Goal: Task Accomplishment & Management: Manage account settings

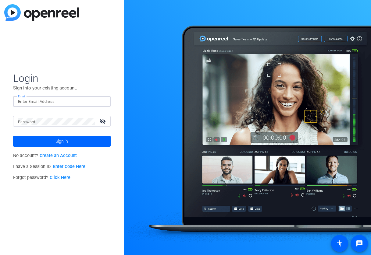
click at [52, 99] on input "Email" at bounding box center [62, 101] width 88 height 7
type input "jim@flyingmonkeysmedia.com"
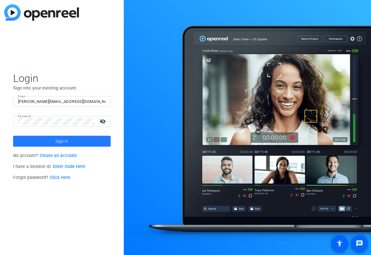
click at [49, 136] on span at bounding box center [61, 141] width 97 height 15
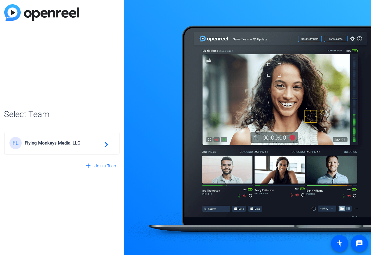
click at [58, 145] on span "Flying Monkeys Media, LLC" at bounding box center [63, 142] width 76 height 5
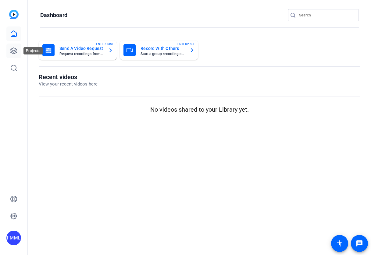
click at [12, 52] on icon at bounding box center [14, 51] width 6 height 6
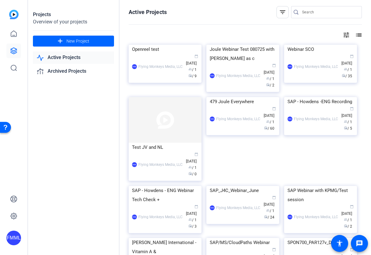
click at [308, 12] on input "Search" at bounding box center [329, 12] width 55 height 7
type input "102"
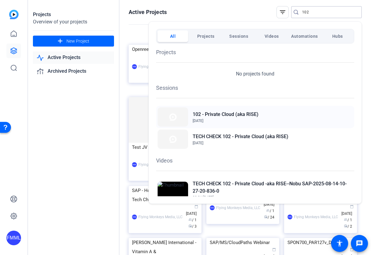
click at [273, 118] on div "102 - Private Cloud (aka RISE) Aug 6, 2025" at bounding box center [255, 117] width 198 height 22
click at [107, 160] on div at bounding box center [185, 127] width 371 height 255
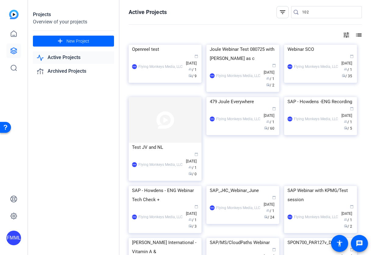
click at [317, 12] on input "102" at bounding box center [329, 12] width 55 height 7
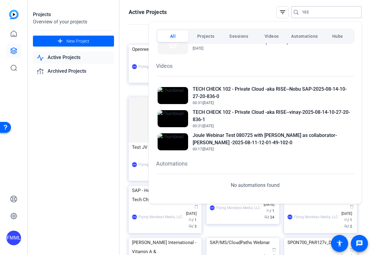
scroll to position [96, 0]
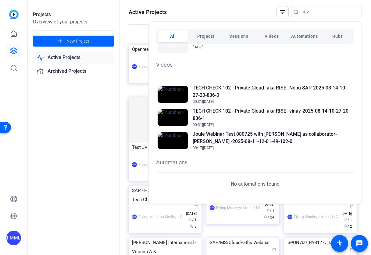
click at [125, 132] on div at bounding box center [185, 127] width 371 height 255
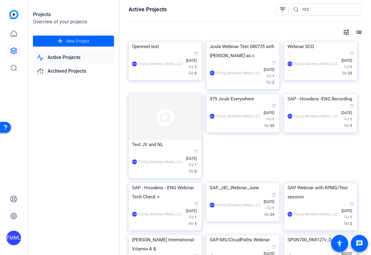
scroll to position [0, 0]
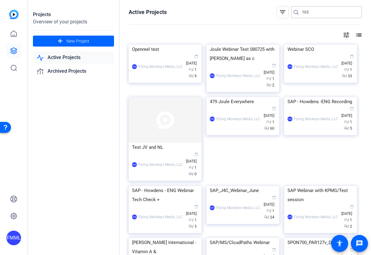
click at [327, 13] on input "102" at bounding box center [329, 12] width 55 height 7
click at [348, 37] on mat-icon "tune" at bounding box center [345, 34] width 7 height 7
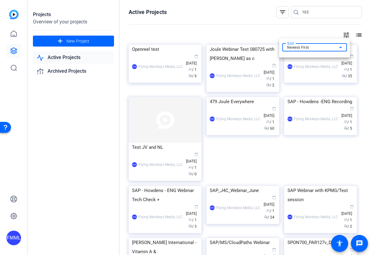
click at [325, 46] on div "Newest First" at bounding box center [313, 47] width 52 height 7
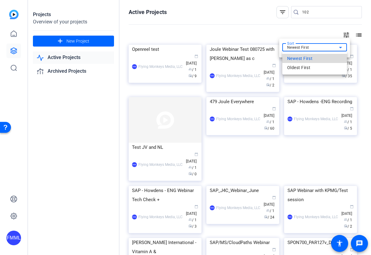
click at [324, 57] on mat-option "Newest First" at bounding box center [314, 58] width 65 height 9
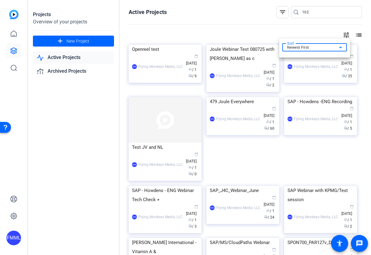
click at [319, 28] on div at bounding box center [185, 127] width 371 height 255
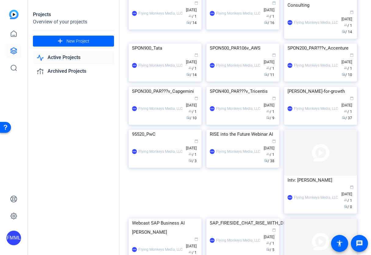
scroll to position [186, 0]
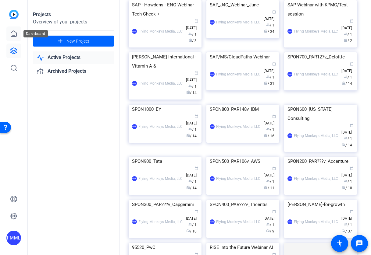
click at [14, 36] on icon at bounding box center [13, 33] width 7 height 7
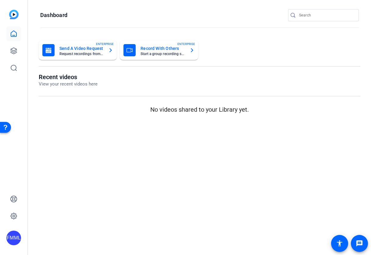
click at [82, 80] on h1 "Recent videos" at bounding box center [68, 76] width 59 height 7
click at [16, 71] on icon at bounding box center [13, 67] width 7 height 7
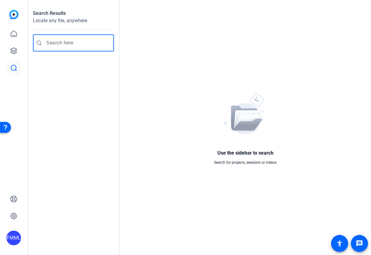
click at [74, 43] on input "Enter search query" at bounding box center [76, 42] width 60 height 7
type input "102"
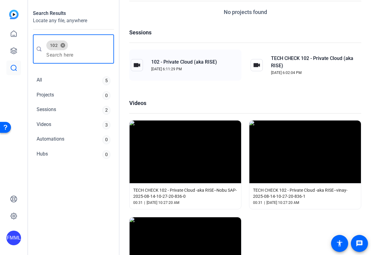
scroll to position [13, 0]
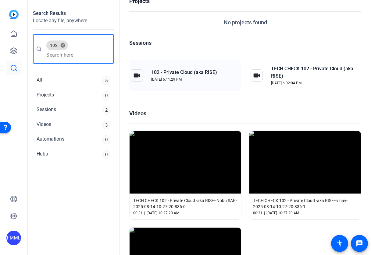
click at [184, 71] on span "102 - Private Cloud (aka RISE)" at bounding box center [184, 72] width 66 height 7
click at [65, 110] on div "Sessions 2" at bounding box center [73, 111] width 81 height 14
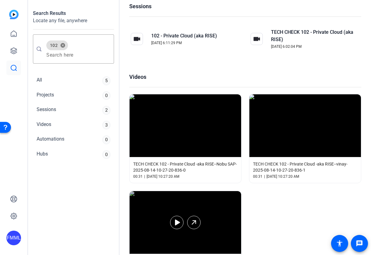
scroll to position [49, 0]
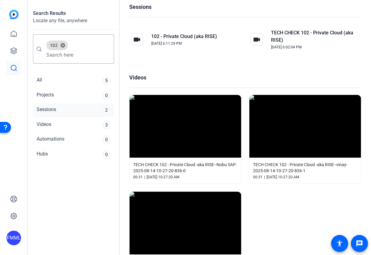
click at [53, 113] on div "Sessions" at bounding box center [46, 110] width 19 height 9
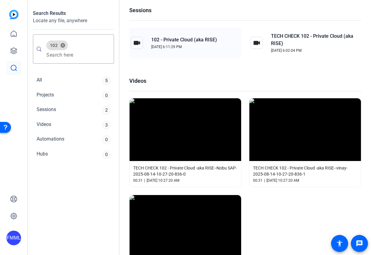
scroll to position [47, 0]
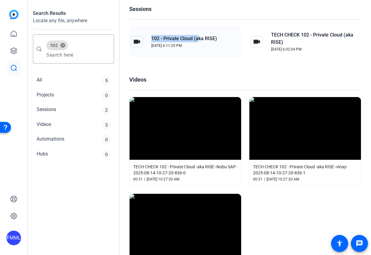
drag, startPoint x: 151, startPoint y: 39, endPoint x: 199, endPoint y: 40, distance: 47.5
click at [199, 40] on span "102 - Private Cloud (aka RISE)" at bounding box center [184, 38] width 66 height 7
click at [63, 78] on div "All 5" at bounding box center [73, 81] width 81 height 14
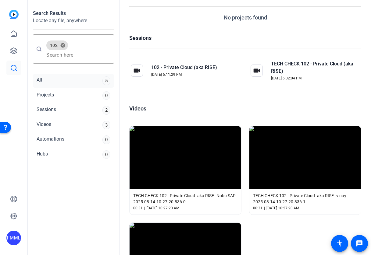
scroll to position [10, 0]
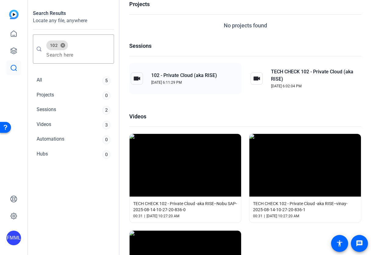
click at [179, 78] on span "102 - Private Cloud (aka RISE)" at bounding box center [184, 75] width 66 height 7
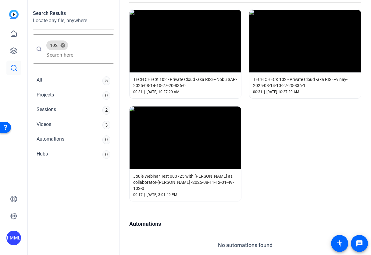
scroll to position [174, 0]
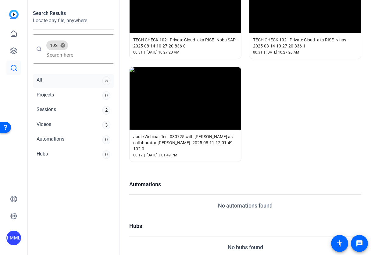
click at [89, 78] on div "All 5" at bounding box center [73, 81] width 81 height 14
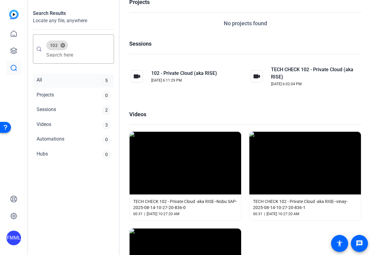
scroll to position [10, 0]
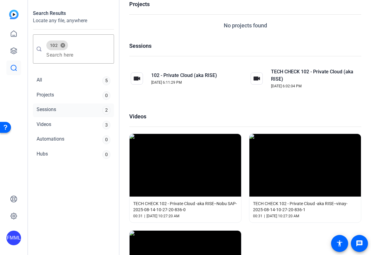
click at [63, 111] on div "Sessions 2" at bounding box center [73, 111] width 81 height 14
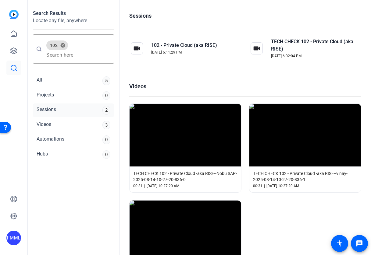
scroll to position [51, 0]
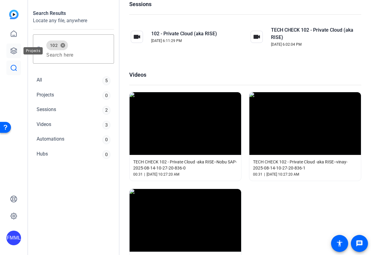
click at [12, 51] on icon at bounding box center [13, 50] width 7 height 7
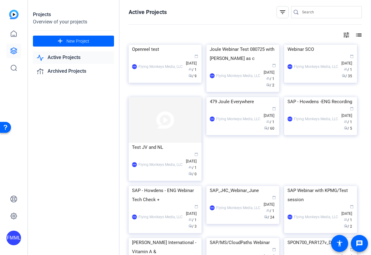
click at [358, 32] on mat-icon "list" at bounding box center [357, 34] width 7 height 7
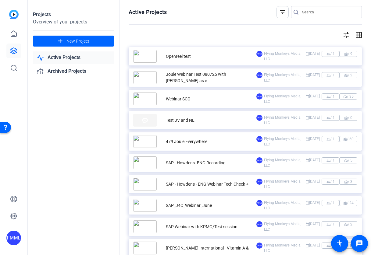
click at [346, 34] on mat-icon "tune" at bounding box center [345, 34] width 7 height 7
click at [339, 48] on icon at bounding box center [340, 47] width 7 height 7
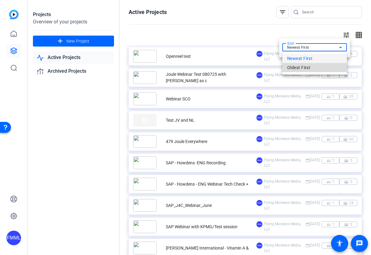
click at [321, 67] on mat-option "Oldest First" at bounding box center [314, 67] width 65 height 9
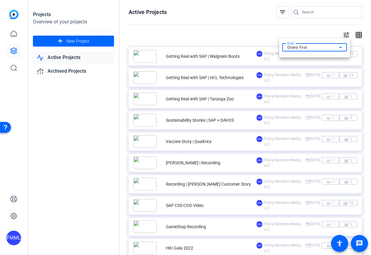
click at [247, 23] on div at bounding box center [185, 127] width 371 height 255
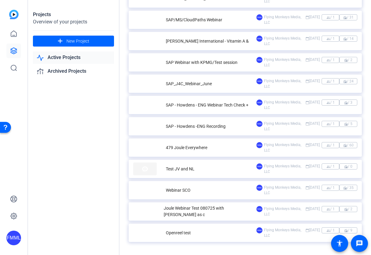
scroll to position [2513, 0]
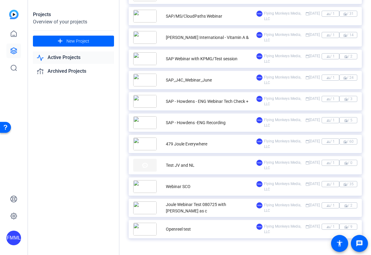
click at [206, 205] on div "Joule Webinar Test 080725 with Jess as c" at bounding box center [211, 208] width 90 height 13
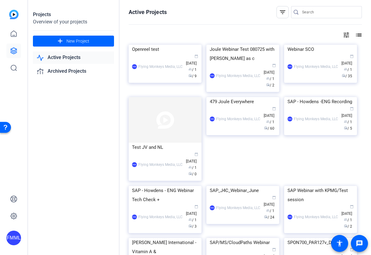
click at [344, 34] on mat-icon "tune" at bounding box center [345, 34] width 7 height 7
click at [215, 32] on div at bounding box center [185, 127] width 371 height 255
click at [225, 106] on div "479 Joule Everywhere" at bounding box center [243, 101] width 66 height 9
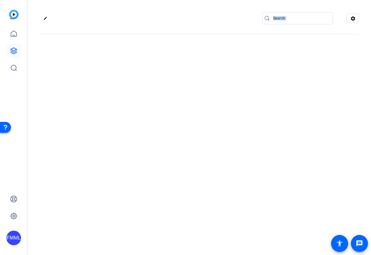
click at [225, 185] on div "edit settings" at bounding box center [199, 127] width 343 height 255
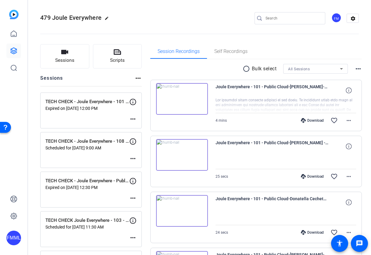
click at [151, 17] on div "479 Joule Everywhere edit FM settings" at bounding box center [199, 18] width 318 height 9
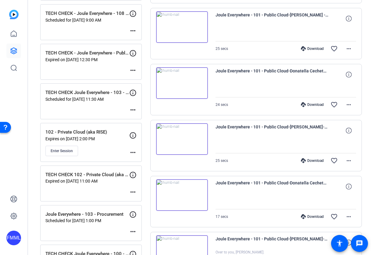
scroll to position [137, 0]
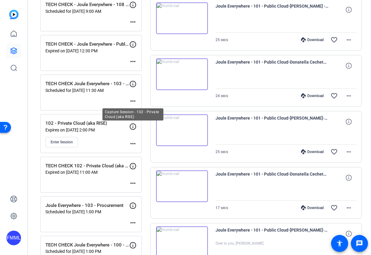
click at [133, 126] on icon at bounding box center [133, 126] width 6 height 6
click at [135, 144] on mat-icon "more_horiz" at bounding box center [132, 143] width 7 height 7
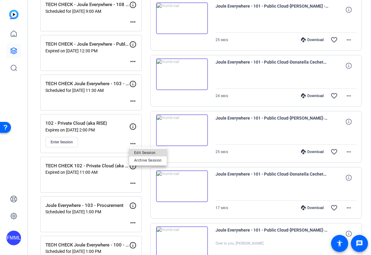
click at [139, 154] on span "Edit Session" at bounding box center [148, 152] width 28 height 7
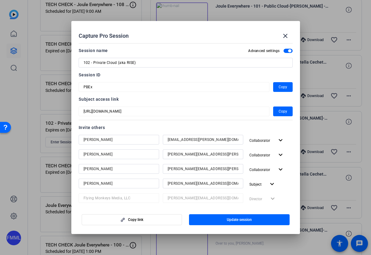
click at [83, 61] on div "102 - Private Cloud (aka RISE)" at bounding box center [186, 63] width 214 height 10
click at [84, 62] on input "102 - Private Cloud (aka RISE)" at bounding box center [185, 62] width 204 height 7
drag, startPoint x: 176, startPoint y: 62, endPoint x: 149, endPoint y: 63, distance: 27.7
click at [149, 63] on input "Joule Everywhere 102 - Private Cloud (aka RISE)" at bounding box center [185, 62] width 204 height 7
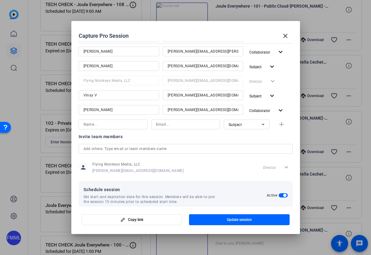
scroll to position [157, 0]
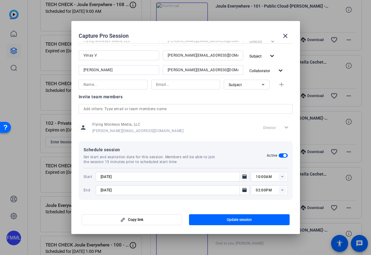
type input "Joule Everywhere 102 - Private Cloud"
click at [244, 176] on icon "Open calendar" at bounding box center [244, 177] width 4 height 4
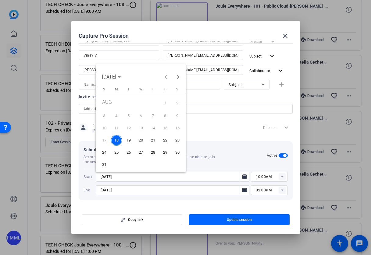
click at [142, 140] on span "20" at bounding box center [140, 140] width 11 height 11
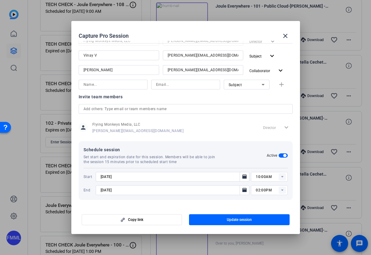
type input "8/20/2025"
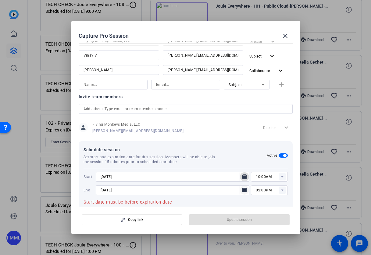
click at [246, 191] on icon "Open calendar" at bounding box center [244, 190] width 4 height 4
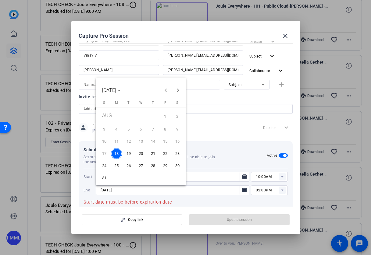
click at [140, 155] on span "20" at bounding box center [140, 153] width 11 height 11
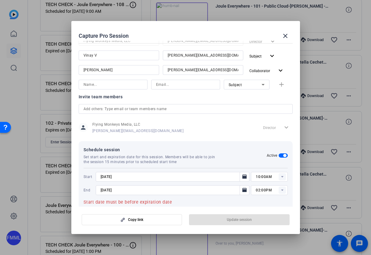
type input "8/20/2025"
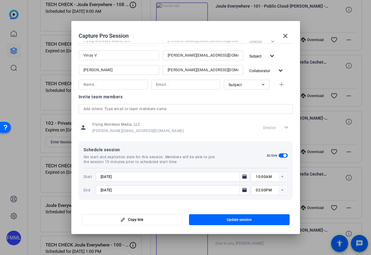
click at [282, 178] on rect at bounding box center [281, 176] width 7 height 7
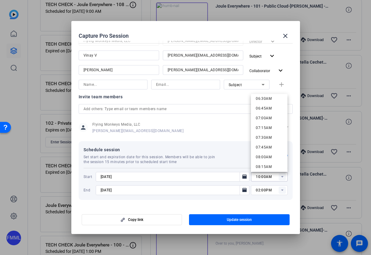
scroll to position [258, 0]
click at [263, 156] on span "08:00AM" at bounding box center [264, 155] width 16 height 4
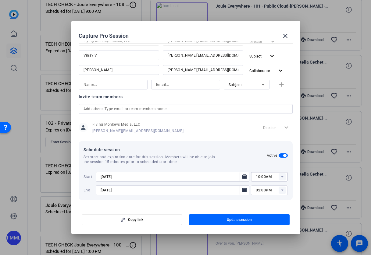
type input "08:00AM"
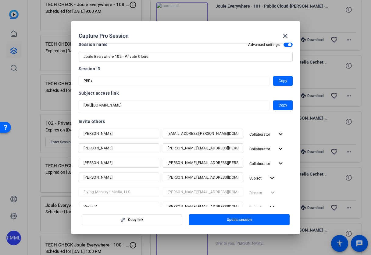
scroll to position [5, 0]
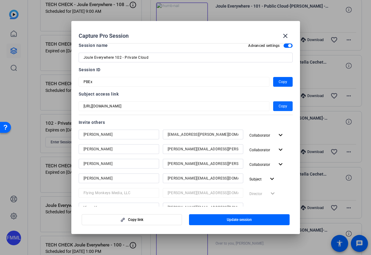
click at [279, 108] on span "Copy" at bounding box center [282, 106] width 9 height 7
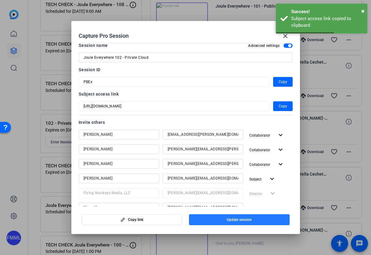
click at [240, 220] on span "Update session" at bounding box center [239, 219] width 25 height 5
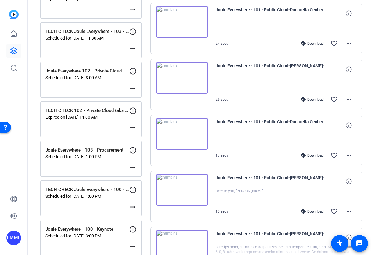
scroll to position [196, 0]
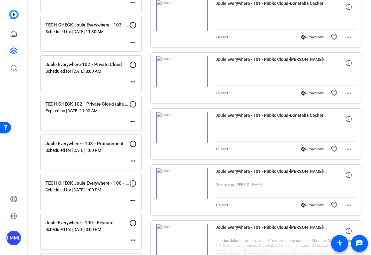
click at [90, 111] on p "Expired on Aug 14, 2025 @ 11:00 AM" at bounding box center [87, 110] width 84 height 5
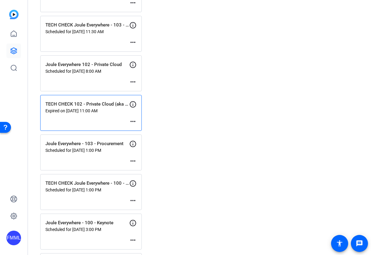
click at [131, 122] on mat-icon "more_horiz" at bounding box center [132, 121] width 7 height 7
click at [140, 130] on span "Edit Session" at bounding box center [148, 130] width 28 height 7
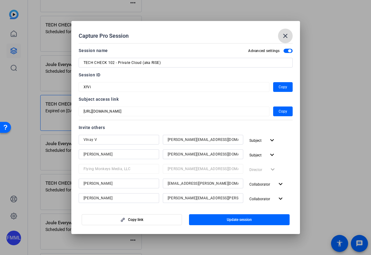
click at [281, 36] on mat-icon "close" at bounding box center [284, 35] width 7 height 7
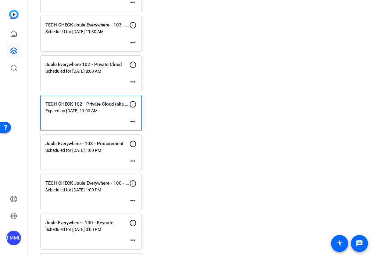
click at [132, 83] on mat-icon "more_horiz" at bounding box center [132, 81] width 7 height 7
click at [144, 90] on span "Edit Session" at bounding box center [148, 90] width 28 height 7
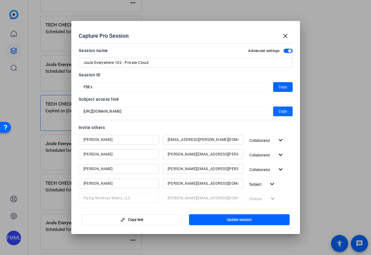
click at [288, 111] on span "button" at bounding box center [282, 111] width 19 height 15
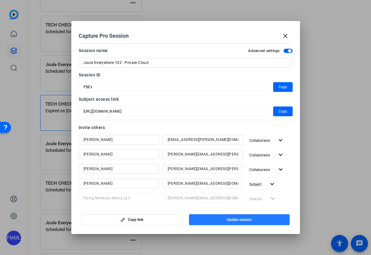
click at [248, 218] on span "Update session" at bounding box center [239, 219] width 25 height 5
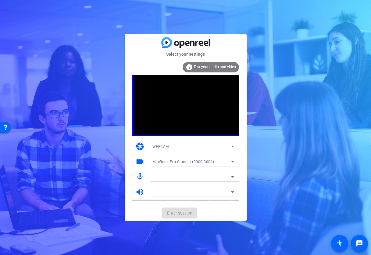
click at [224, 181] on div at bounding box center [193, 177] width 82 height 10
click at [165, 168] on div at bounding box center [192, 170] width 91 height 7
click at [216, 177] on div at bounding box center [191, 176] width 79 height 7
click at [230, 177] on icon at bounding box center [232, 176] width 7 height 7
click at [233, 177] on icon at bounding box center [232, 177] width 3 height 2
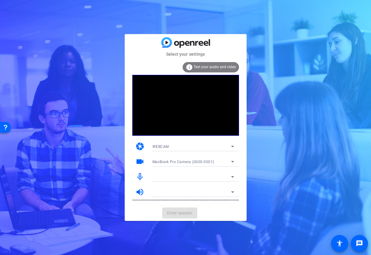
click at [188, 215] on mat-card-actions "Enter session" at bounding box center [186, 213] width 122 height 16
click at [180, 45] on img at bounding box center [185, 42] width 49 height 11
click at [180, 60] on mat-card-content "info Test your audio and video camera WEBCAM videocam MacBook Pro Camera (0000:…" at bounding box center [186, 132] width 122 height 148
click at [215, 67] on span "Test your audio and video" at bounding box center [214, 67] width 42 height 4
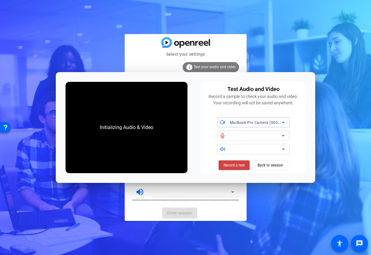
click at [282, 136] on icon at bounding box center [282, 135] width 7 height 7
click at [267, 166] on span "Back to session" at bounding box center [270, 166] width 26 height 12
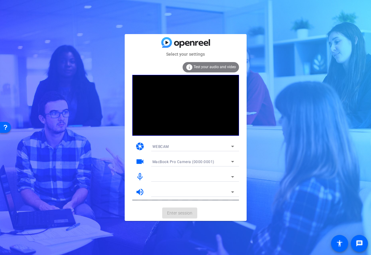
click at [236, 191] on div at bounding box center [192, 192] width 91 height 10
click at [233, 191] on icon at bounding box center [232, 192] width 7 height 7
click at [232, 151] on div "WEBCAM" at bounding box center [193, 147] width 82 height 10
